Goal: Information Seeking & Learning: Find specific fact

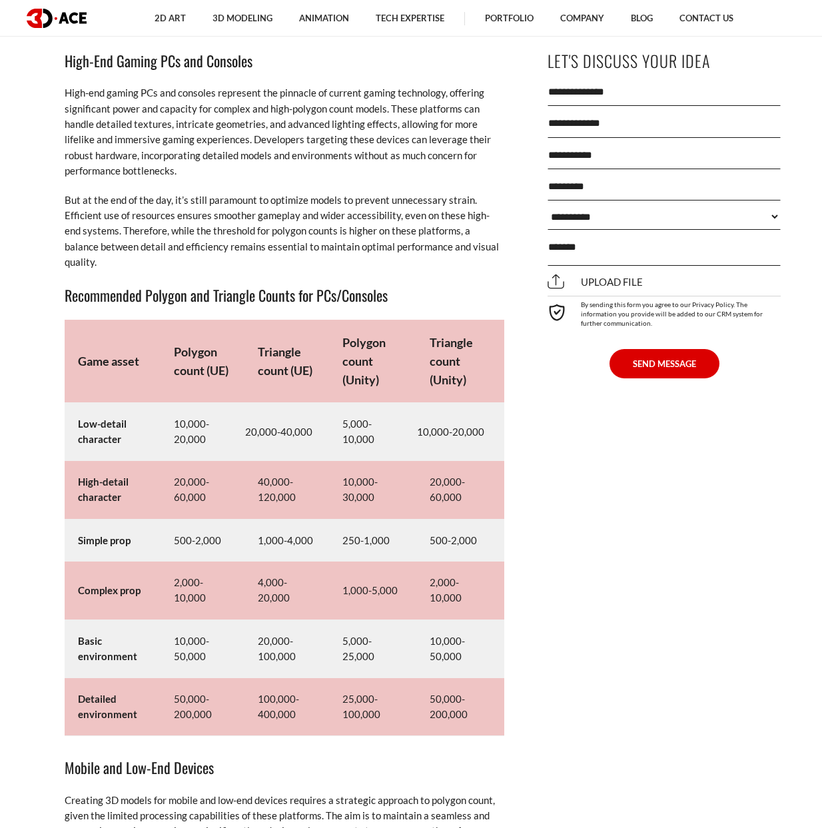
scroll to position [6462, 0]
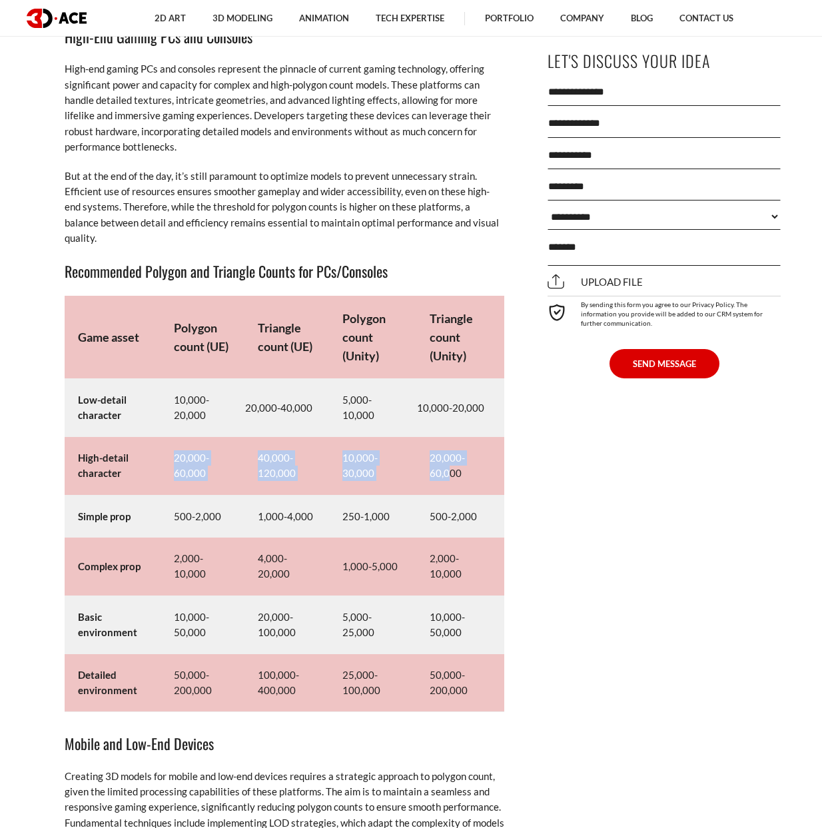
drag, startPoint x: 169, startPoint y: 457, endPoint x: 450, endPoint y: 480, distance: 282.7
click at [450, 480] on tr "High-detail character 20,000-60,000 40,000-120,000 10,000-30,000 20,000-60,000" at bounding box center [285, 466] width 440 height 58
click at [462, 469] on td "20,000-60,000" at bounding box center [460, 466] width 88 height 58
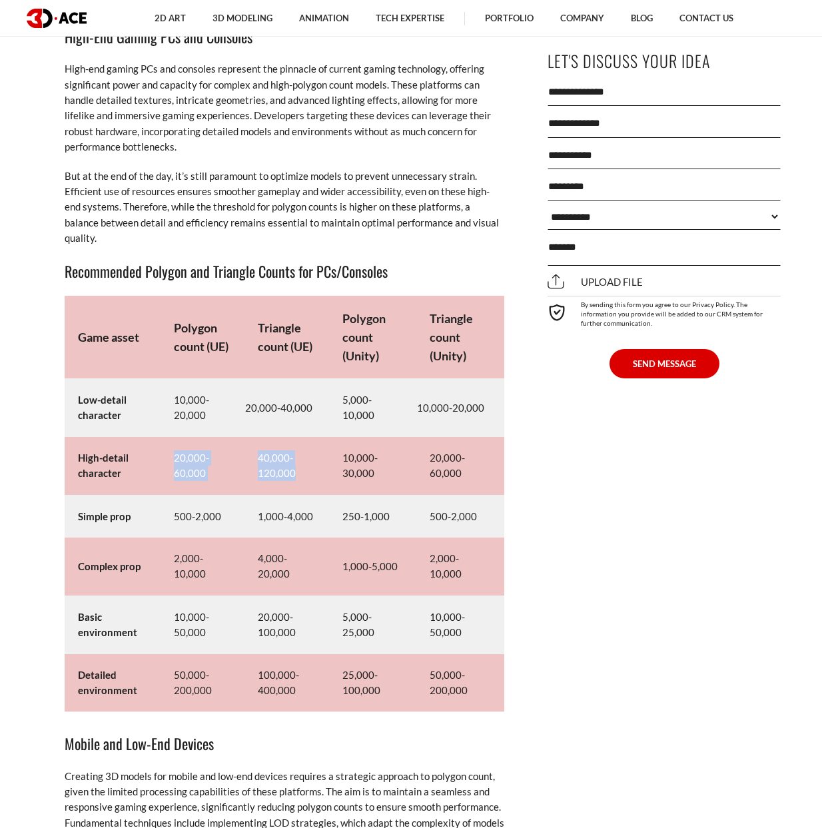
drag, startPoint x: 169, startPoint y: 450, endPoint x: 314, endPoint y: 474, distance: 147.9
click at [314, 474] on tr "High-detail character 20,000-60,000 40,000-120,000 10,000-30,000 20,000-60,000" at bounding box center [285, 466] width 440 height 58
click at [200, 472] on td "20,000-60,000" at bounding box center [203, 466] width 84 height 58
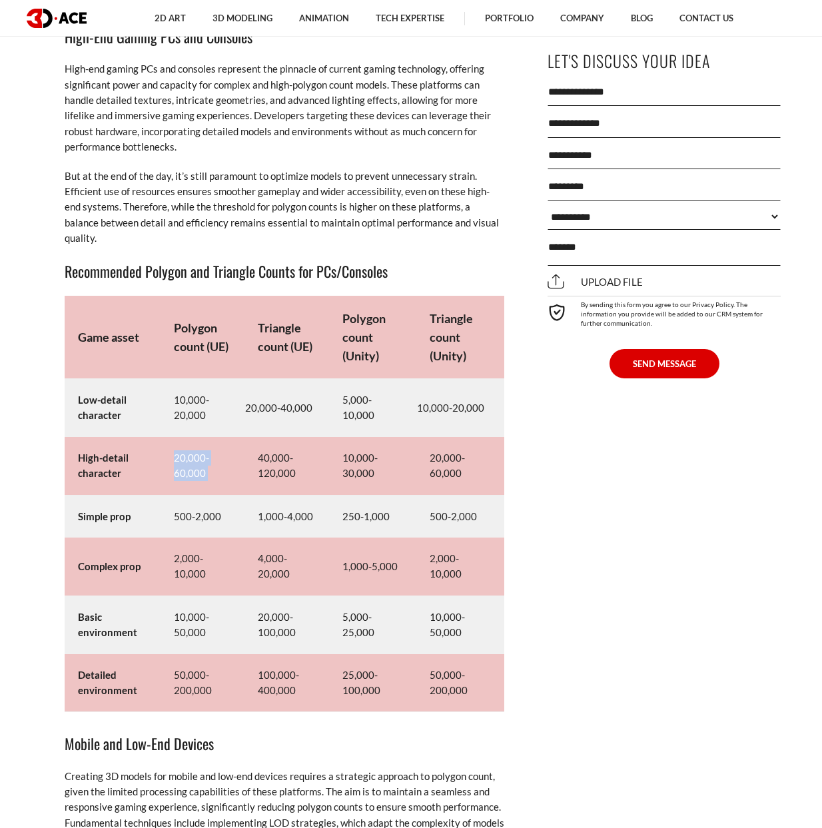
click at [200, 472] on td "20,000-60,000" at bounding box center [203, 466] width 84 height 58
click at [202, 477] on td "20,000-60,000" at bounding box center [203, 466] width 84 height 58
click at [188, 463] on td "20,000-60,000" at bounding box center [203, 466] width 84 height 58
click at [176, 474] on td "20,000-60,000" at bounding box center [203, 466] width 84 height 58
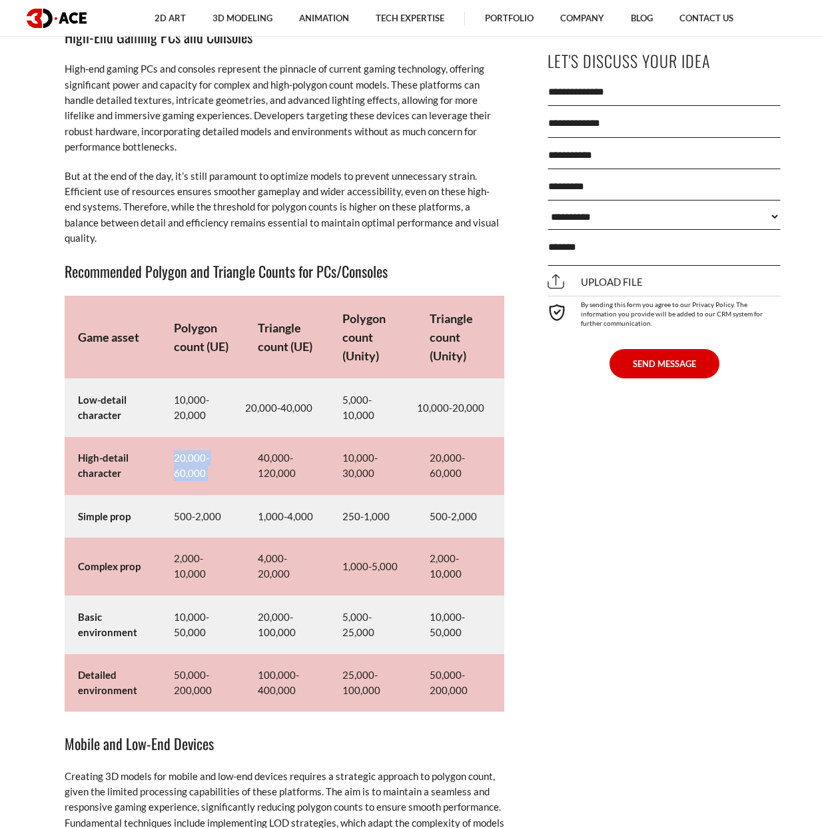
click at [176, 474] on td "20,000-60,000" at bounding box center [203, 466] width 84 height 58
